Goal: Information Seeking & Learning: Learn about a topic

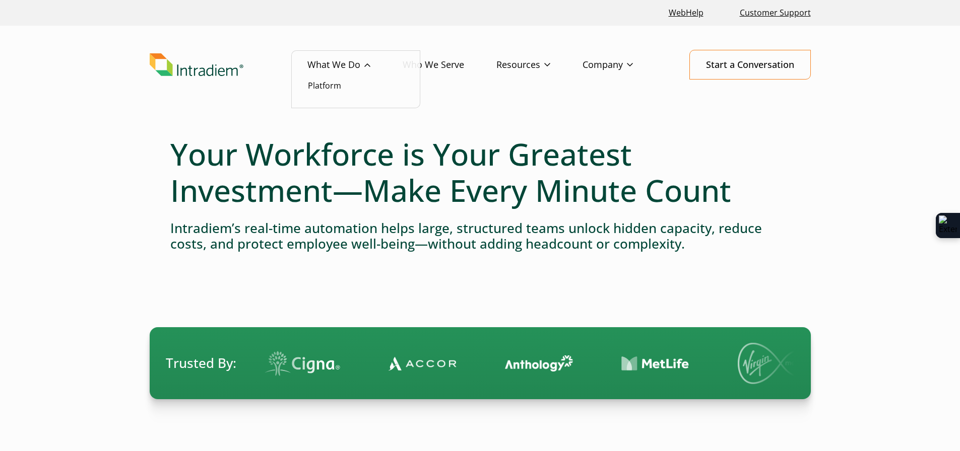
drag, startPoint x: 0, startPoint y: 0, endPoint x: 337, endPoint y: 64, distance: 342.6
click at [337, 64] on link "What We Do" at bounding box center [354, 64] width 95 height 29
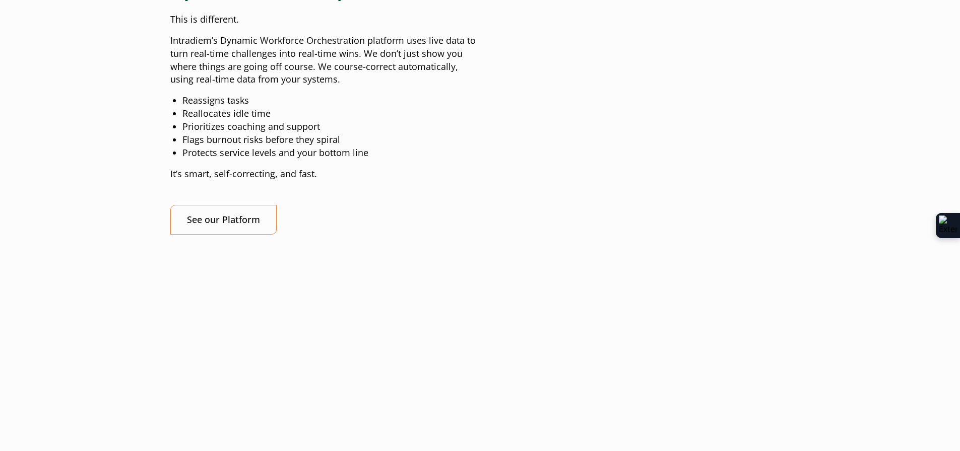
scroll to position [1058, 0]
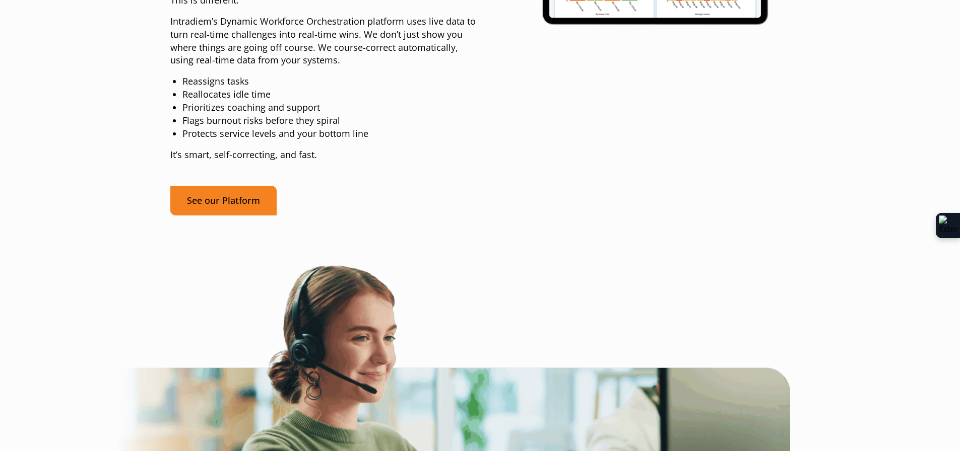
click at [240, 216] on link "See our Platform" at bounding box center [223, 201] width 106 height 30
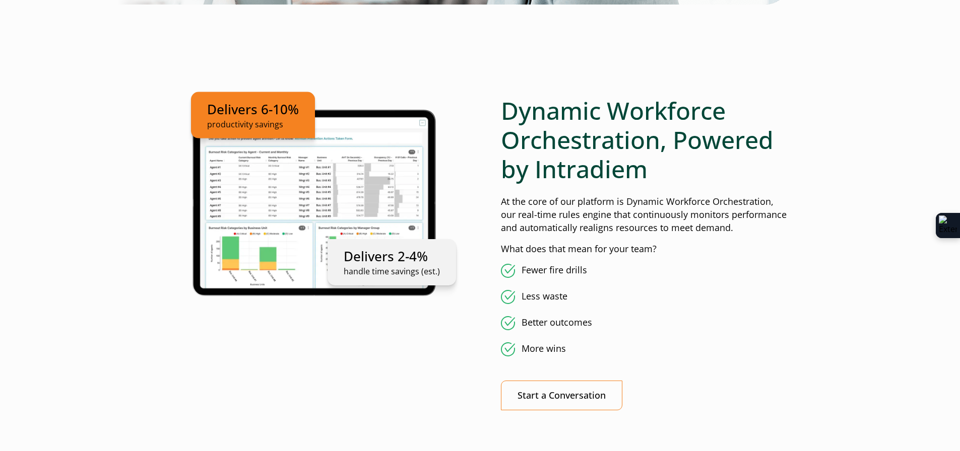
scroll to position [504, 0]
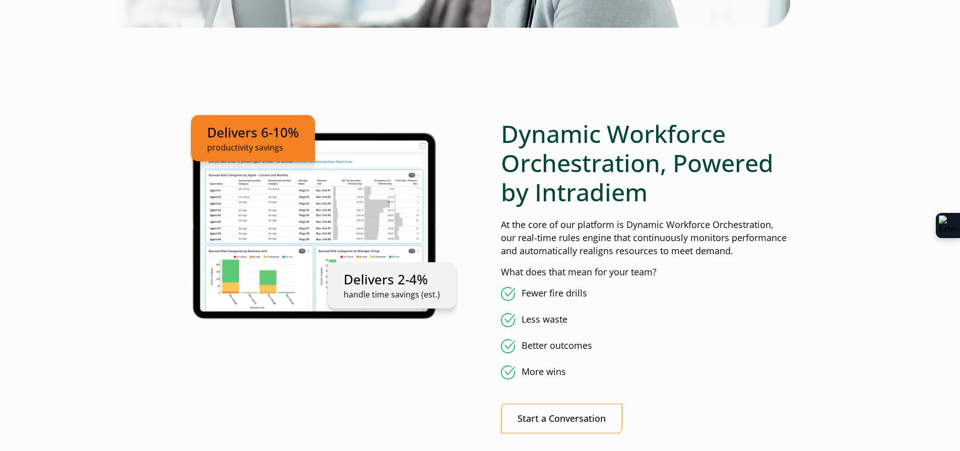
click at [257, 189] on ul "Delivers 6-10% productivity savings Delivers 2-4% handle time savings (est.)" at bounding box center [314, 224] width 289 height 210
click at [243, 158] on li "Delivers 6-10% productivity savings" at bounding box center [253, 138] width 124 height 46
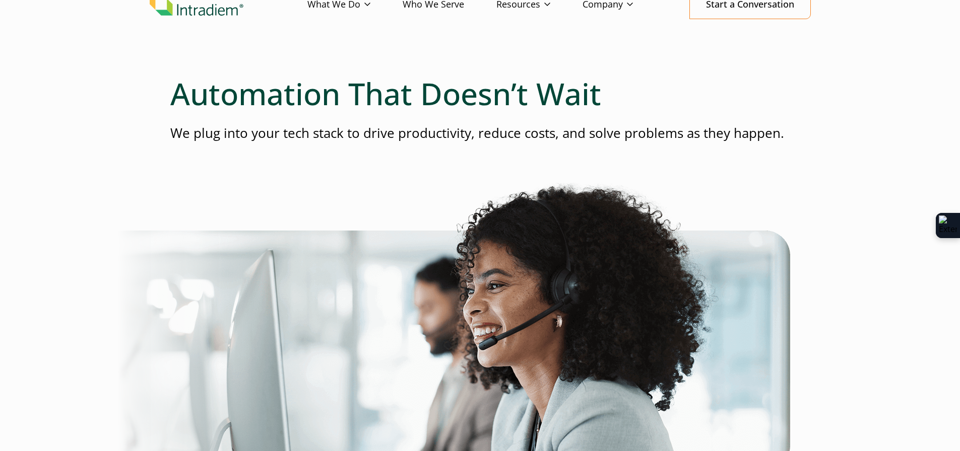
scroll to position [0, 0]
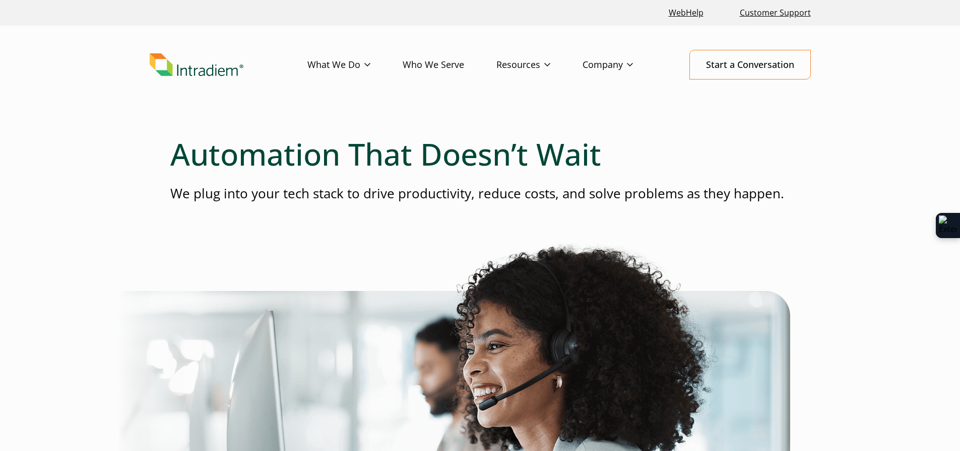
click at [443, 64] on link "Who We Serve" at bounding box center [450, 64] width 94 height 29
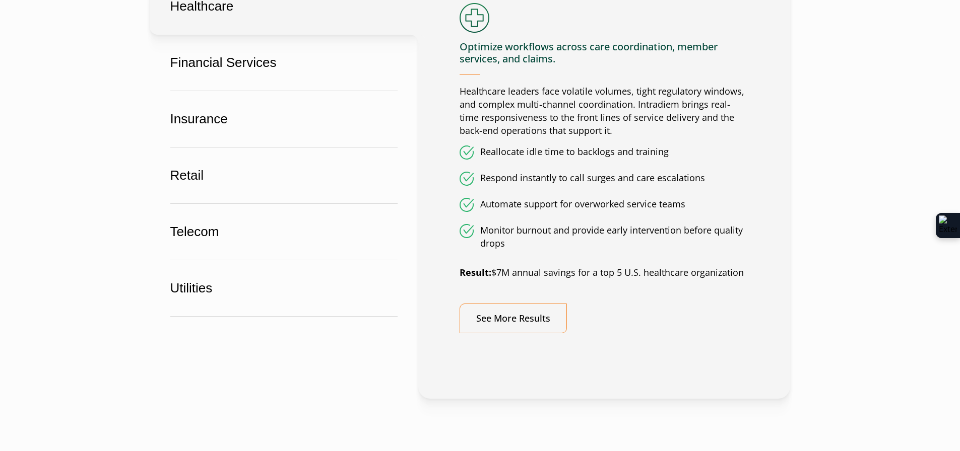
scroll to position [605, 0]
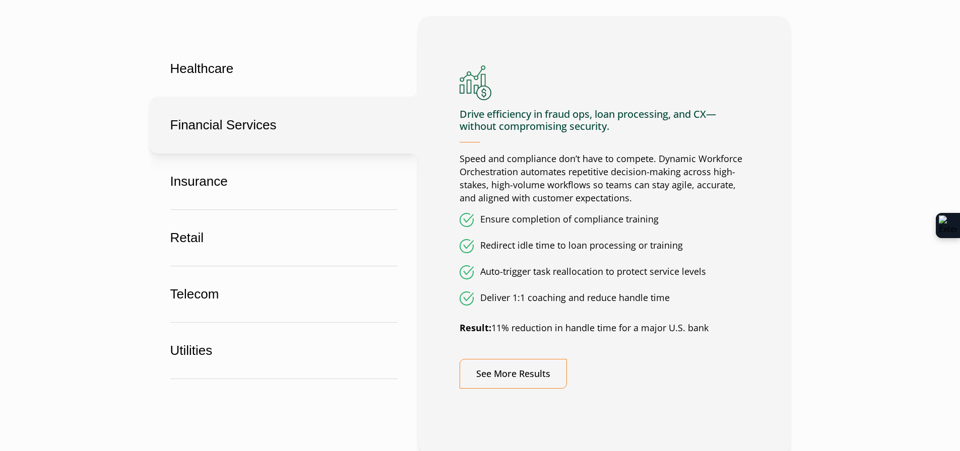
click at [226, 123] on button "Financial Services" at bounding box center [284, 125] width 269 height 57
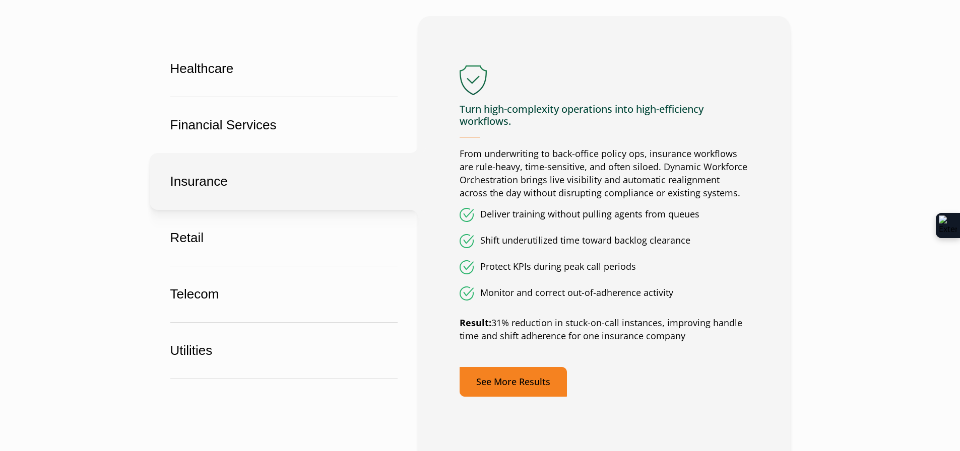
click at [513, 379] on link "See More Results" at bounding box center [513, 382] width 107 height 30
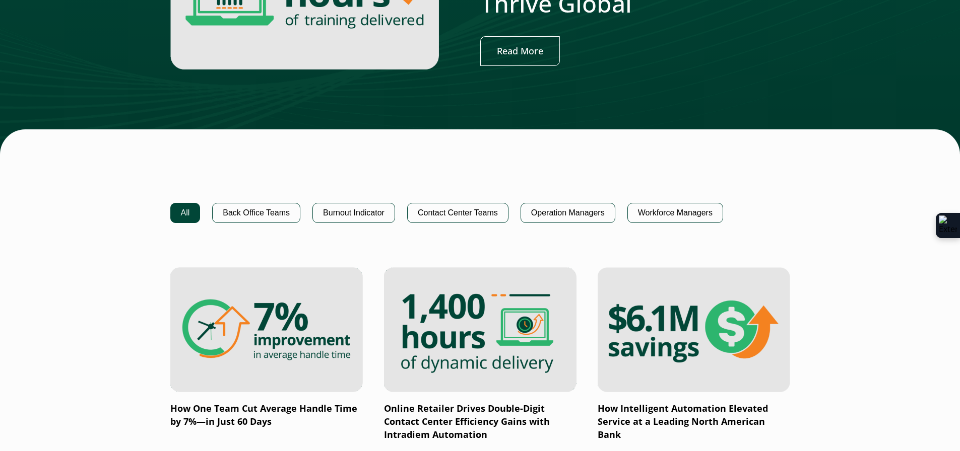
scroll to position [504, 0]
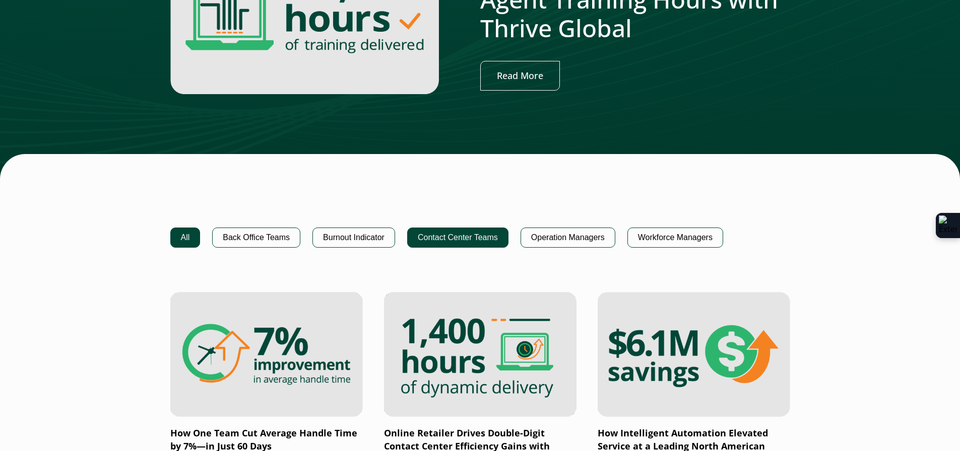
click at [460, 239] on button "Contact Center Teams" at bounding box center [457, 238] width 101 height 20
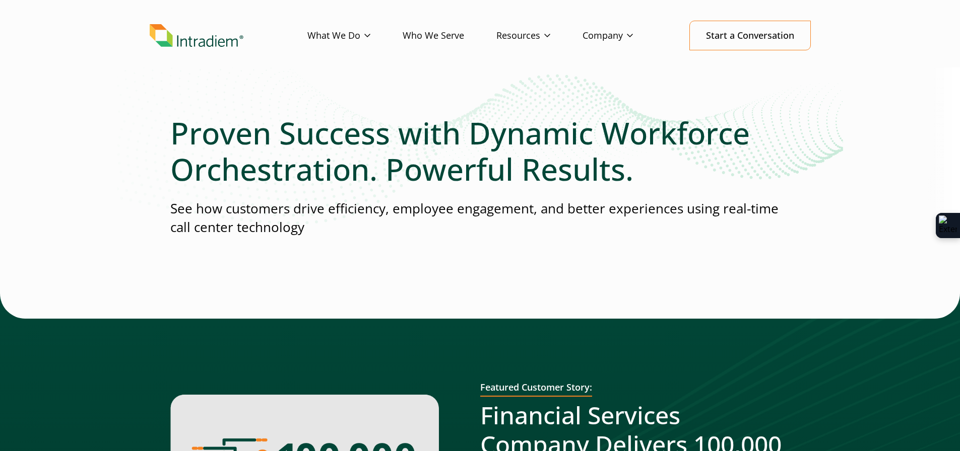
scroll to position [0, 0]
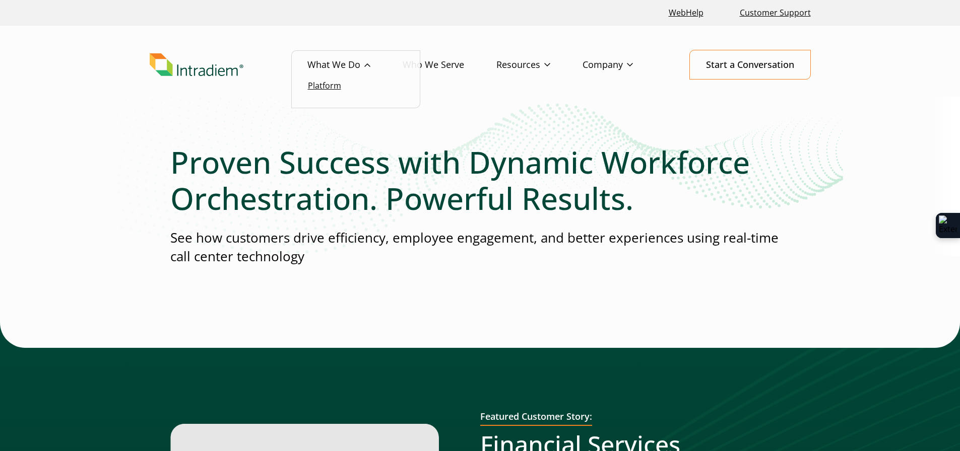
click at [327, 83] on link "Platform" at bounding box center [324, 85] width 33 height 11
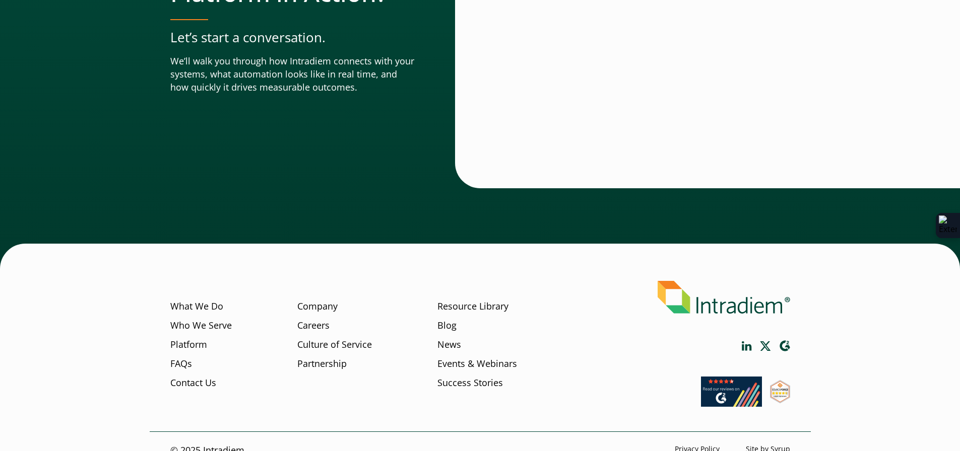
scroll to position [3539, 0]
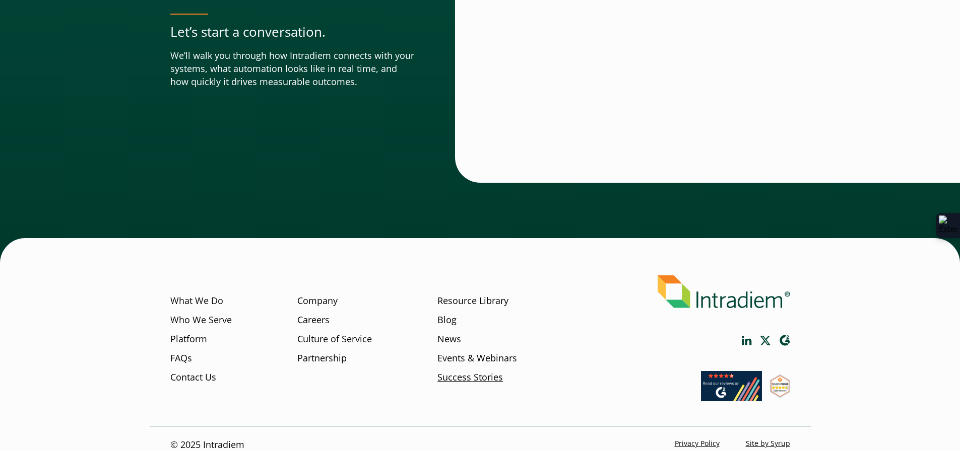
click at [460, 371] on link "Success Stories" at bounding box center [469, 377] width 65 height 13
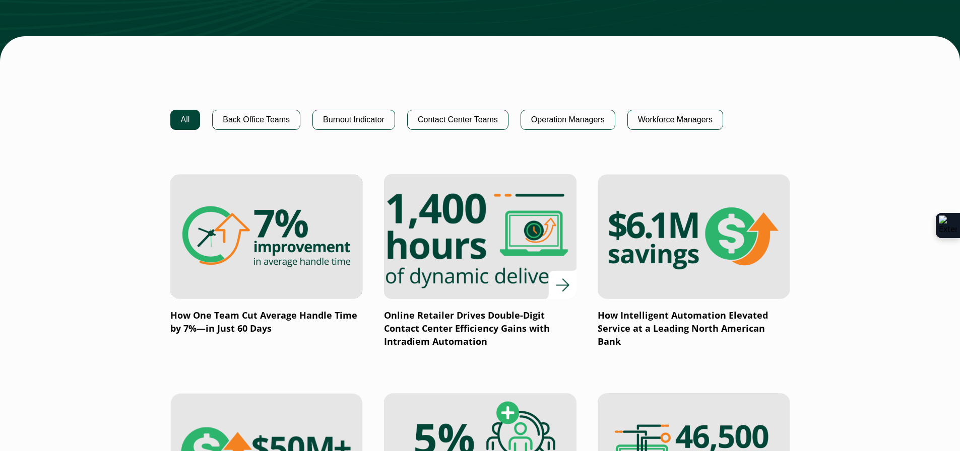
scroll to position [655, 0]
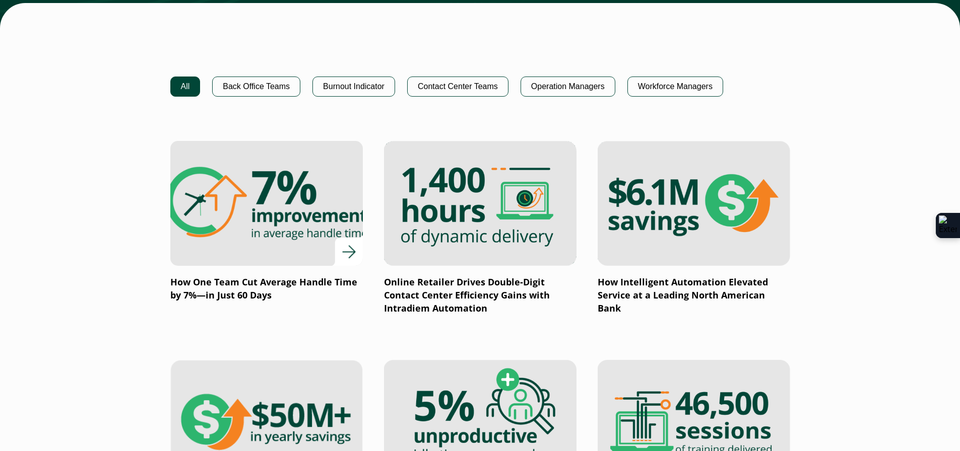
click at [256, 280] on p "How One Team Cut Average Handle Time by 7%—in Just 60 Days" at bounding box center [266, 289] width 192 height 26
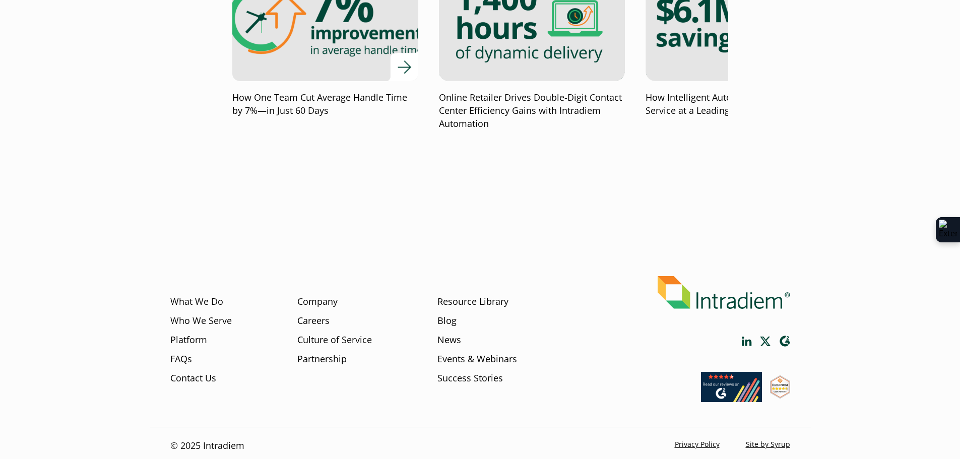
scroll to position [2287, 0]
